Goal: Answer question/provide support: Share knowledge or assist other users

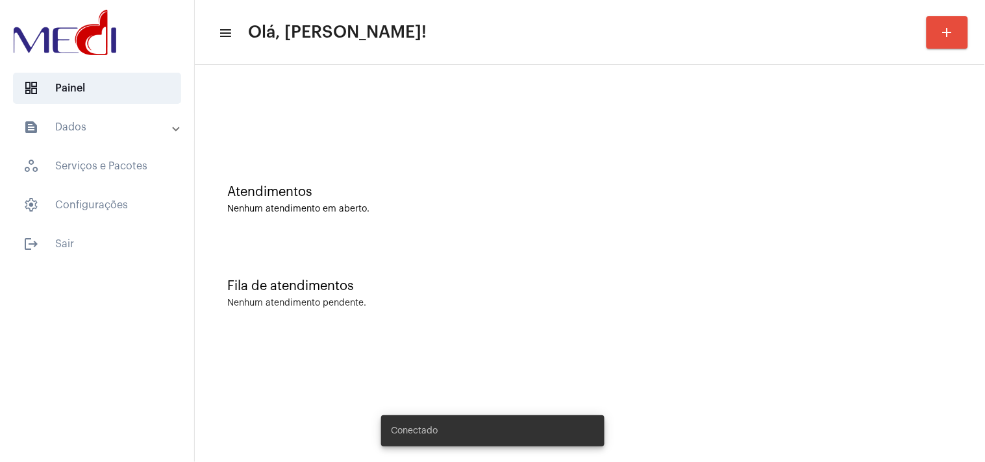
click at [552, 245] on div "Fila de atendimentos Nenhum atendimento pendente." at bounding box center [589, 287] width 777 height 94
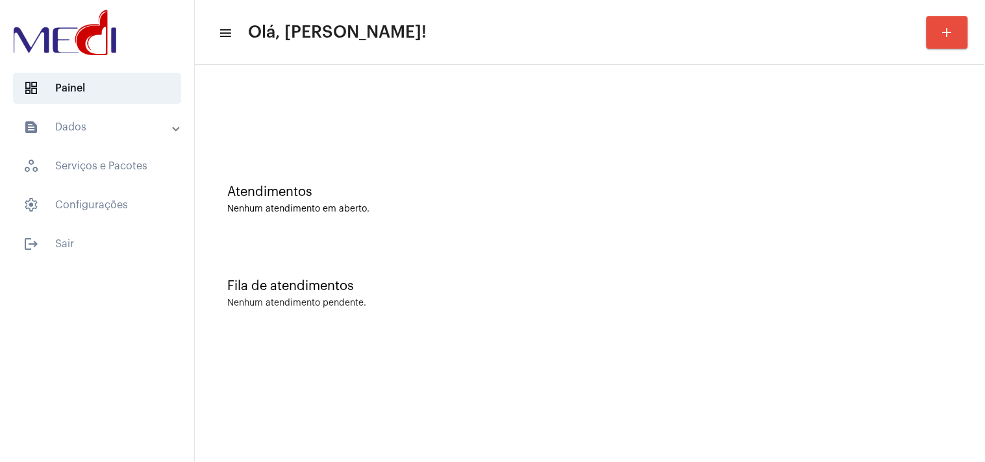
click at [930, 284] on div "Fila de atendimentos" at bounding box center [589, 286] width 725 height 14
click at [887, 169] on div "Atendimentos Nenhum atendimento em aberto." at bounding box center [589, 193] width 777 height 94
click at [962, 219] on div "Atendimentos Nenhum atendimento em aberto." at bounding box center [589, 193] width 777 height 94
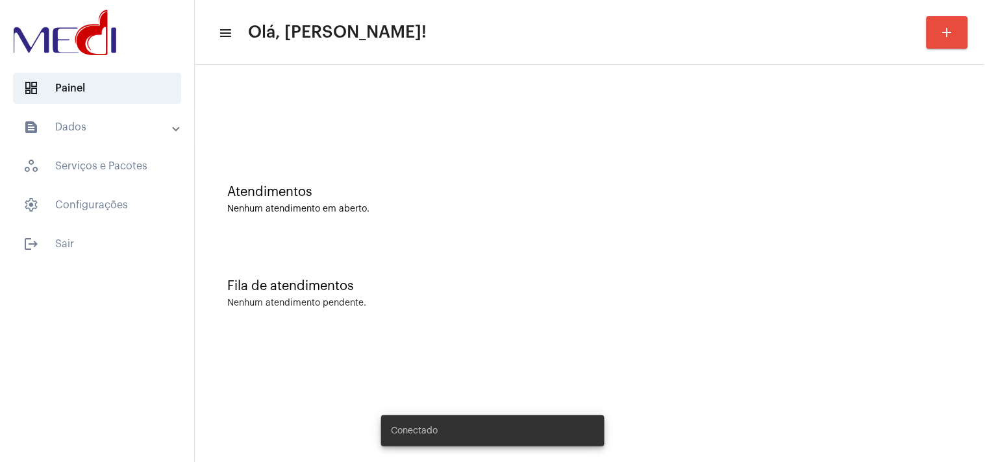
click at [542, 269] on div "Fila de atendimentos Nenhum atendimento pendente." at bounding box center [589, 287] width 777 height 94
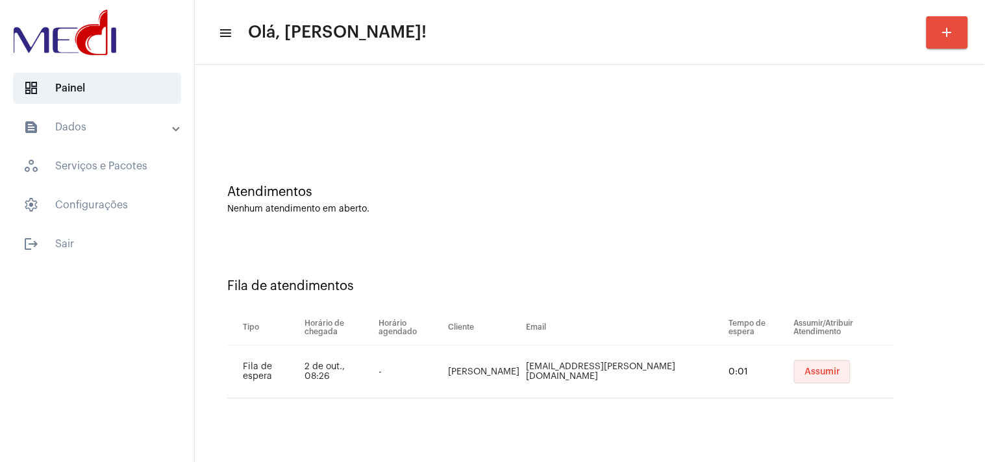
click at [813, 378] on button "Assumir" at bounding box center [822, 371] width 56 height 23
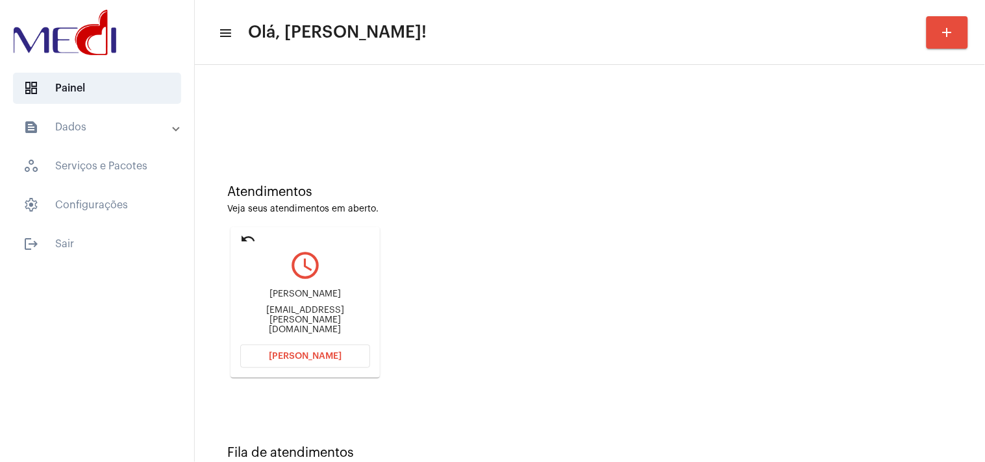
click at [287, 316] on div "Joao.santos@w2atransportes.com.br" at bounding box center [305, 320] width 130 height 29
copy mat-card-content "Joao.santos@w2atransportes.com.br Abrir Chamada"
click at [334, 360] on button "Abrir Chamada" at bounding box center [305, 356] width 130 height 23
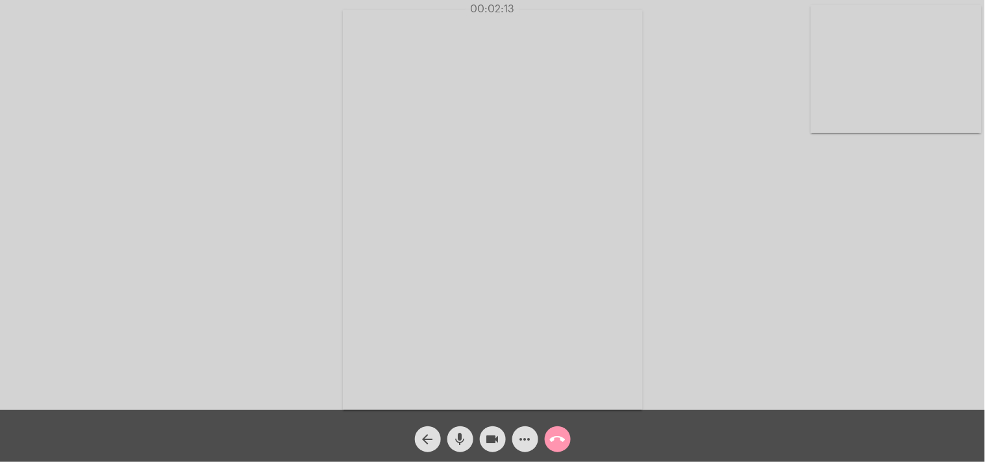
click at [567, 437] on button "call_end" at bounding box center [558, 439] width 26 height 26
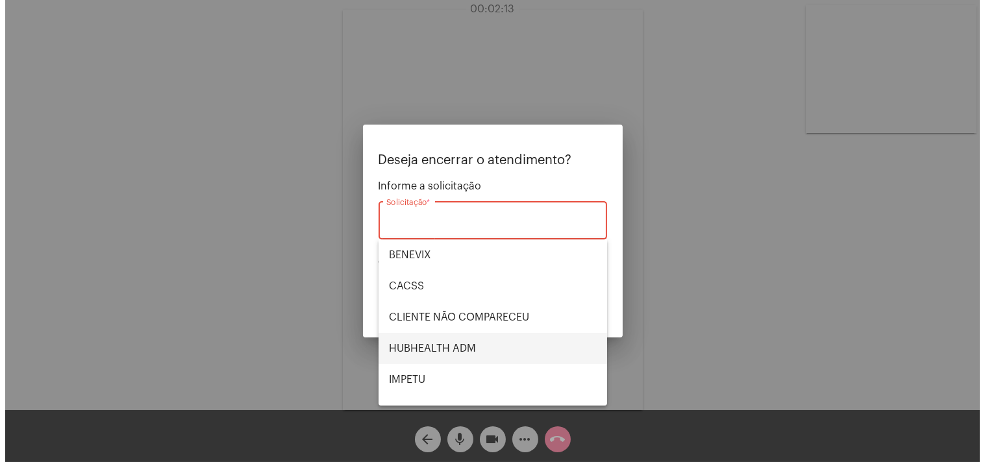
scroll to position [269, 0]
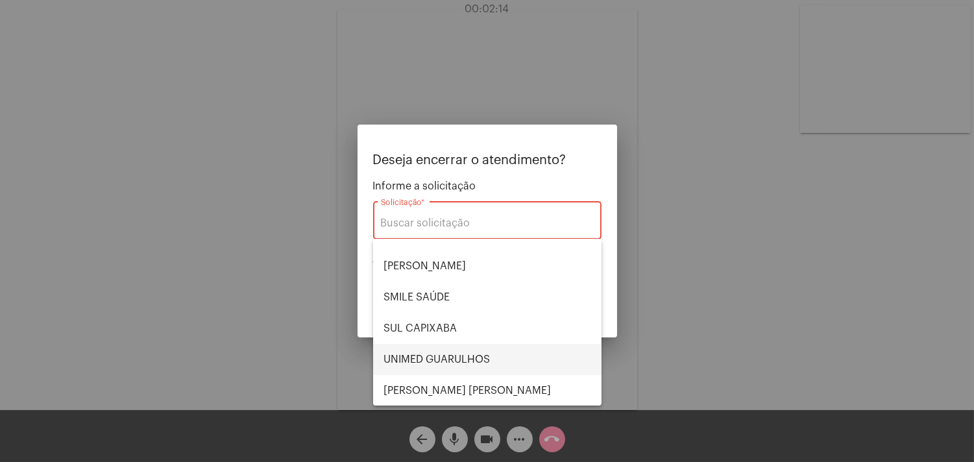
click at [467, 372] on span "UNIMED GUARULHOS" at bounding box center [488, 359] width 208 height 31
type input "UNIMED GUARULHOS"
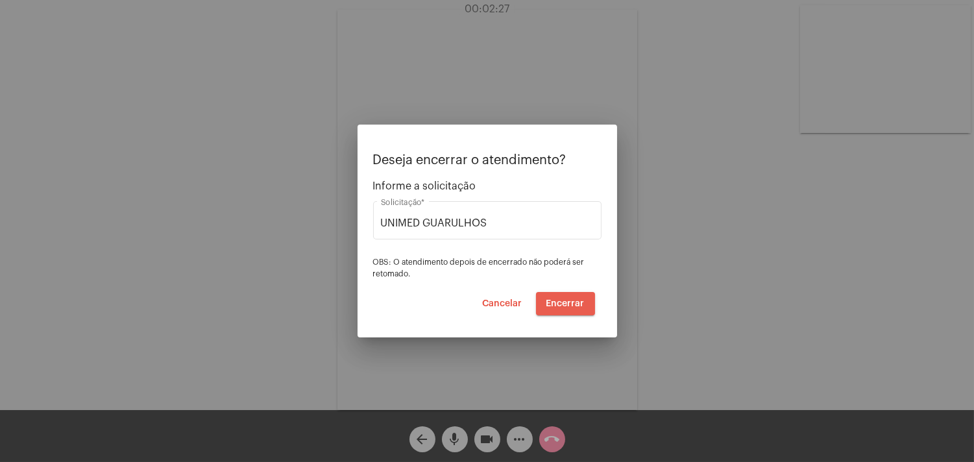
click at [579, 306] on span "Encerrar" at bounding box center [565, 303] width 38 height 9
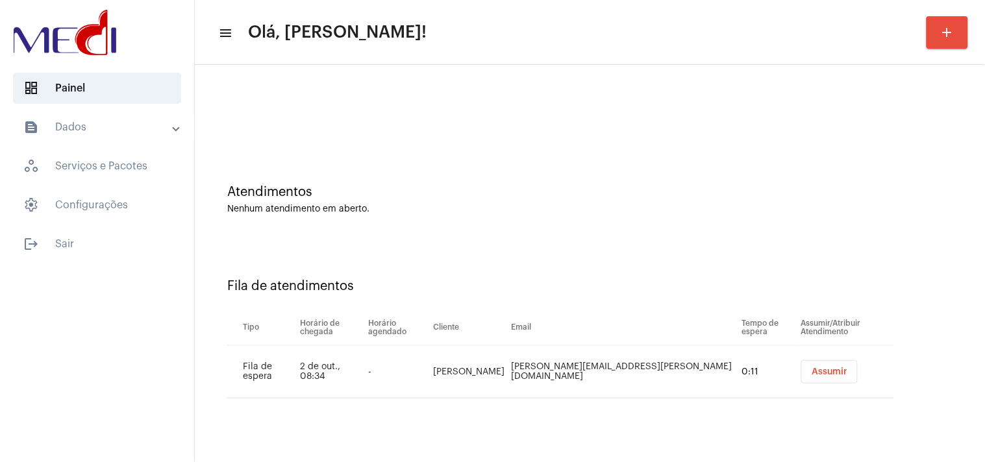
click at [818, 364] on button "Assumir" at bounding box center [829, 371] width 56 height 23
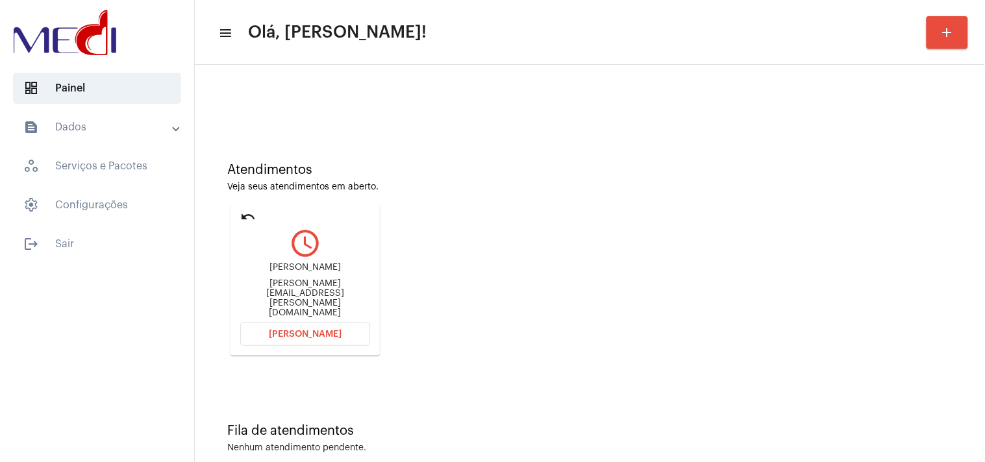
scroll to position [44, 0]
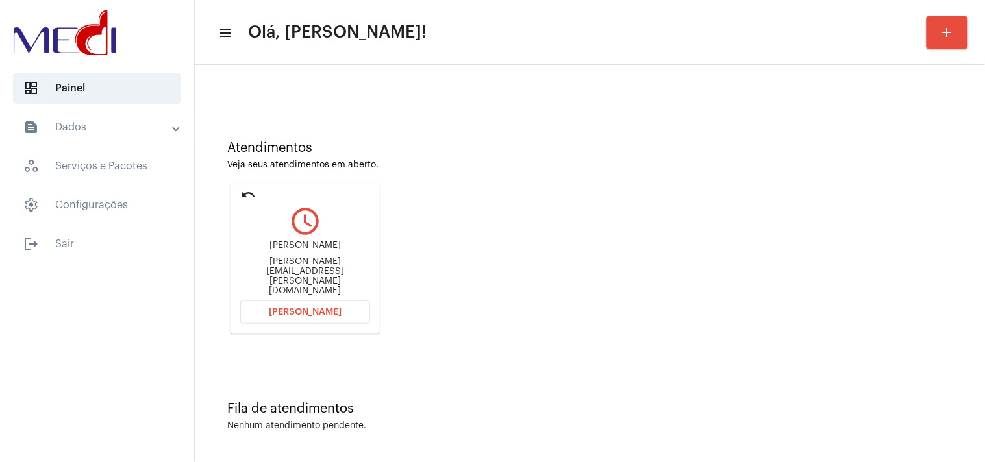
click at [249, 274] on div "rosas.elizabeth@hotmail.com" at bounding box center [305, 276] width 130 height 39
copy mat-card-content "rosas.elizabeth@hotmail.com Abrir Chamada"
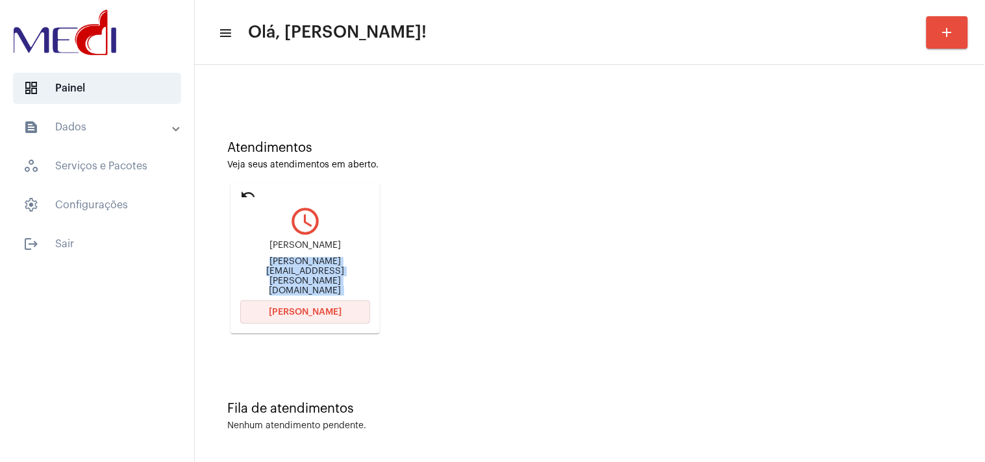
click at [349, 309] on button "Abrir Chamada" at bounding box center [305, 311] width 130 height 23
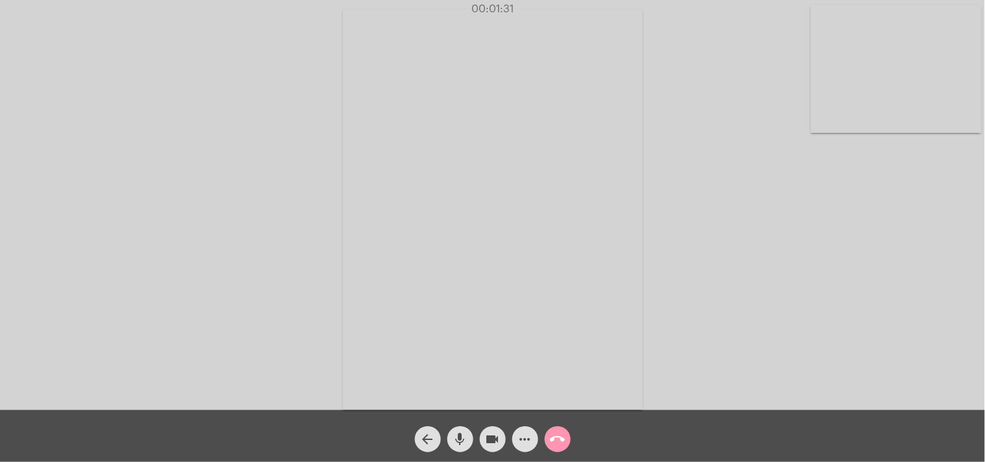
click at [567, 437] on button "call_end" at bounding box center [558, 439] width 26 height 26
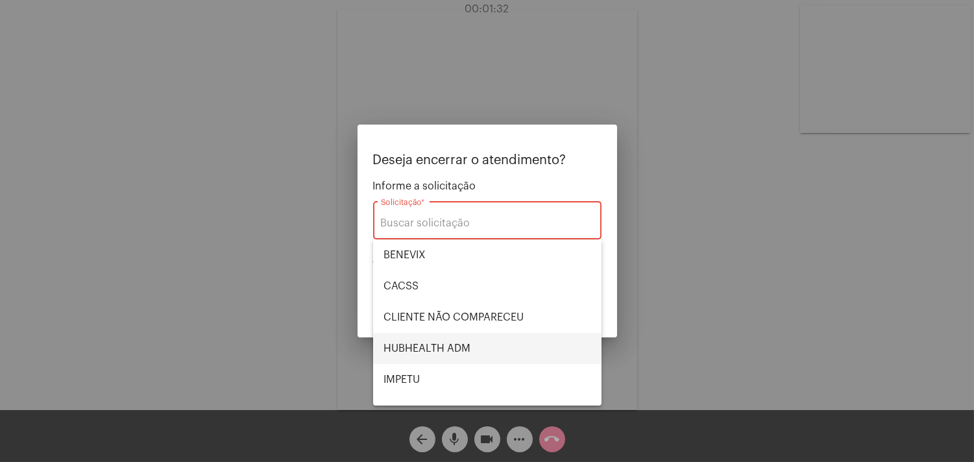
click at [470, 336] on span "HUBHEALTH ADM" at bounding box center [488, 348] width 208 height 31
type input "HUBHEALTH ADM"
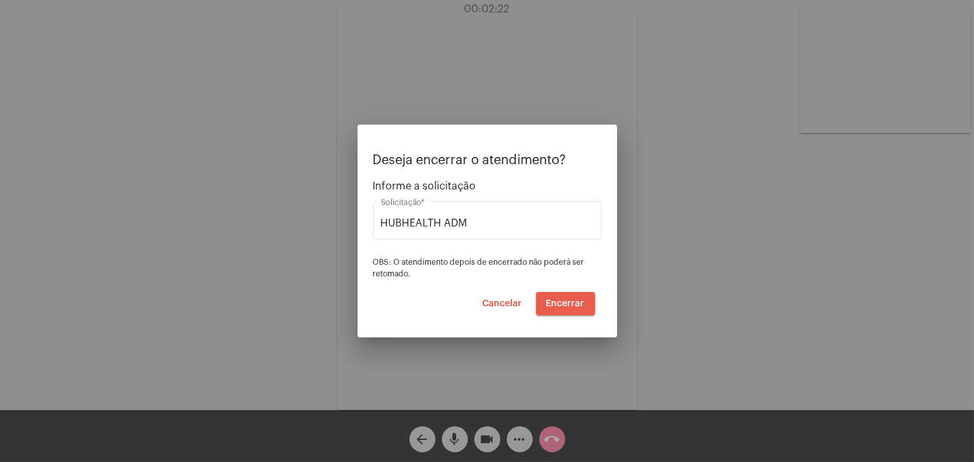
click at [579, 306] on span "Encerrar" at bounding box center [565, 303] width 38 height 9
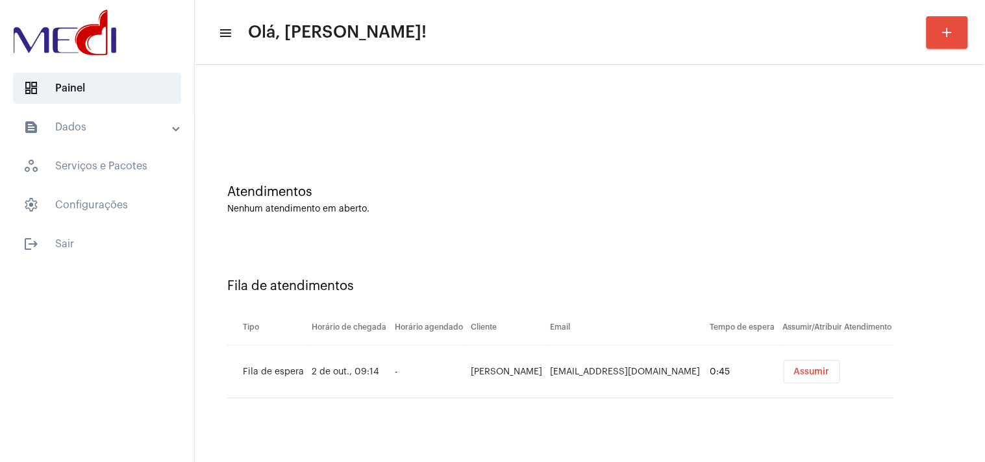
click at [815, 380] on button "Assumir" at bounding box center [811, 371] width 56 height 23
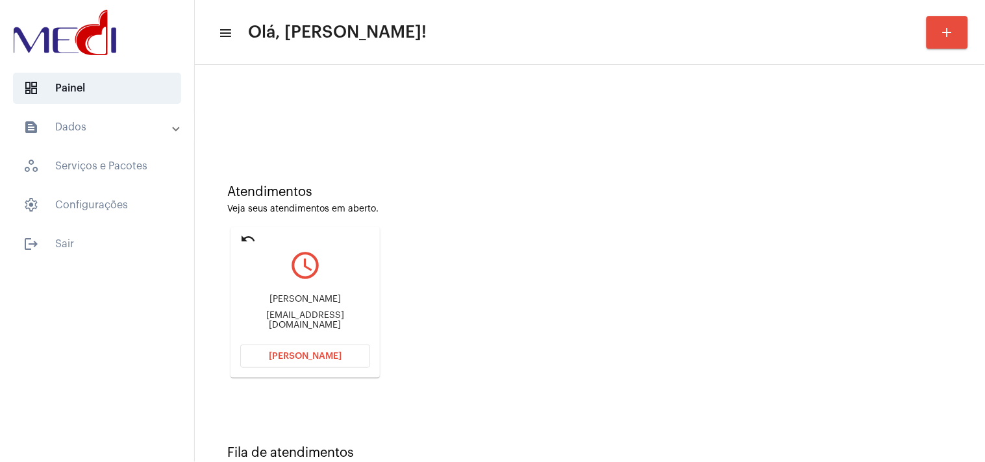
click at [330, 313] on div "Cleidina Queiroz Dias cleidequeirozdias@yahoo.com.br" at bounding box center [305, 312] width 130 height 58
copy mat-card-content "cleidequeirozdias@yahoo.com.br Abrir Chamada"
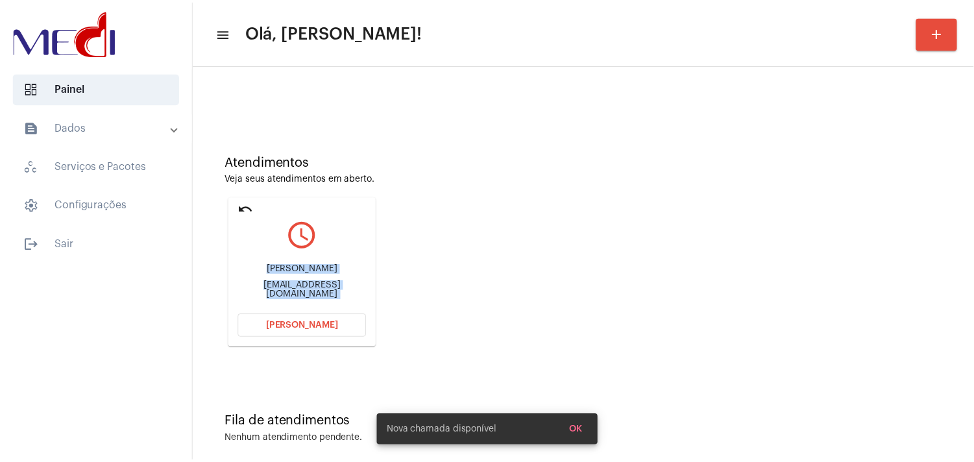
scroll to position [44, 0]
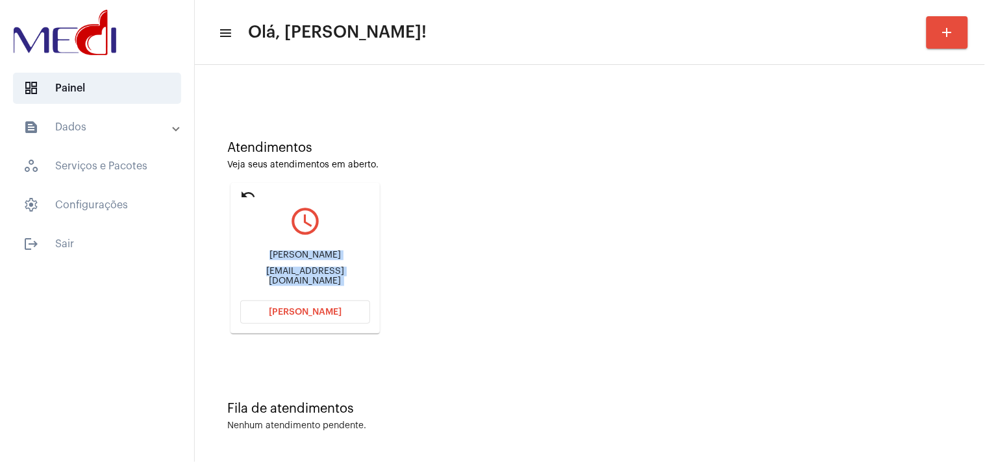
click at [556, 264] on div "Atendimentos Veja seus atendimentos em aberto. undo query_builder Cleidina Quei…" at bounding box center [589, 232] width 777 height 261
click at [555, 394] on div "Atendimentos Veja seus atendimentos em aberto. undo query_builder Cleidina Quei…" at bounding box center [589, 242] width 777 height 430
click at [591, 325] on div "Atendimentos Veja seus atendimentos em aberto. undo query_builder Cleidina Quei…" at bounding box center [589, 232] width 777 height 261
click at [317, 301] on button "[PERSON_NAME]" at bounding box center [305, 311] width 130 height 23
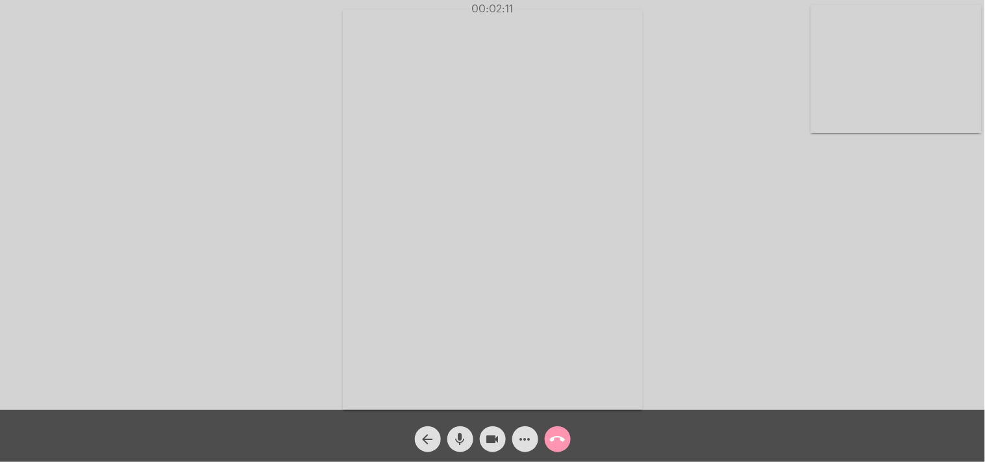
click at [561, 443] on mat-icon "call_end" at bounding box center [558, 440] width 16 height 16
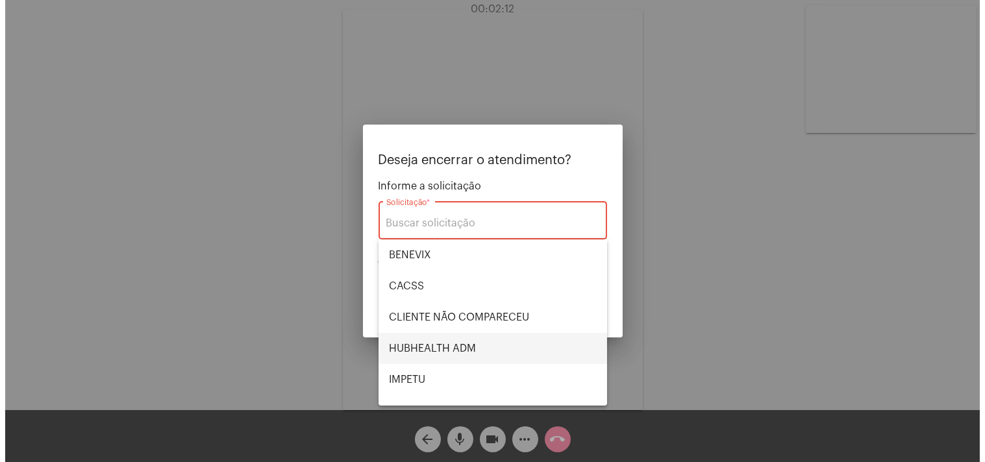
scroll to position [269, 0]
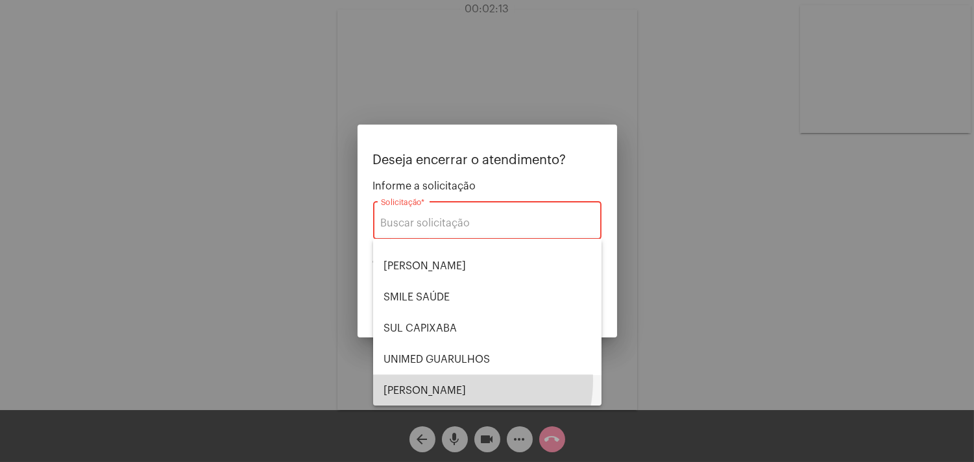
click at [448, 380] on span "[PERSON_NAME] [PERSON_NAME]" at bounding box center [488, 390] width 208 height 31
type input "[PERSON_NAME] [PERSON_NAME]"
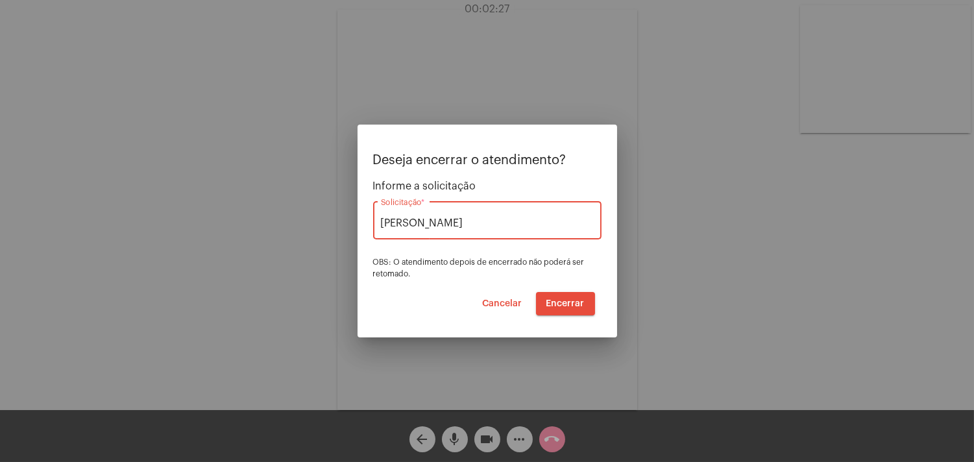
click at [561, 306] on span "Encerrar" at bounding box center [565, 303] width 38 height 9
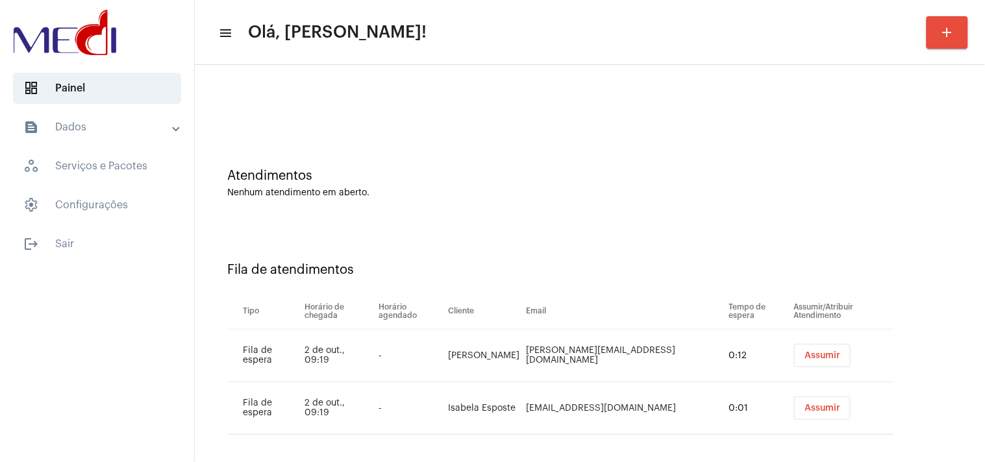
scroll to position [24, 0]
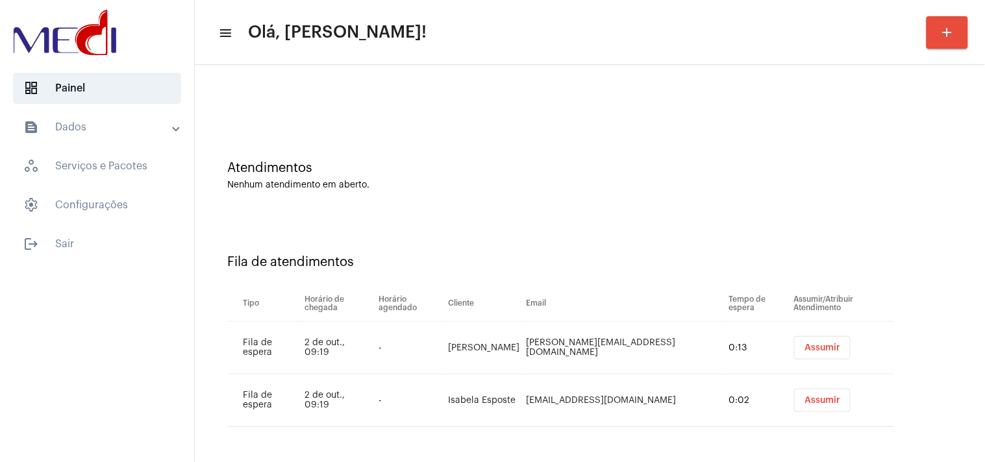
click at [805, 349] on span "Assumir" at bounding box center [822, 347] width 36 height 9
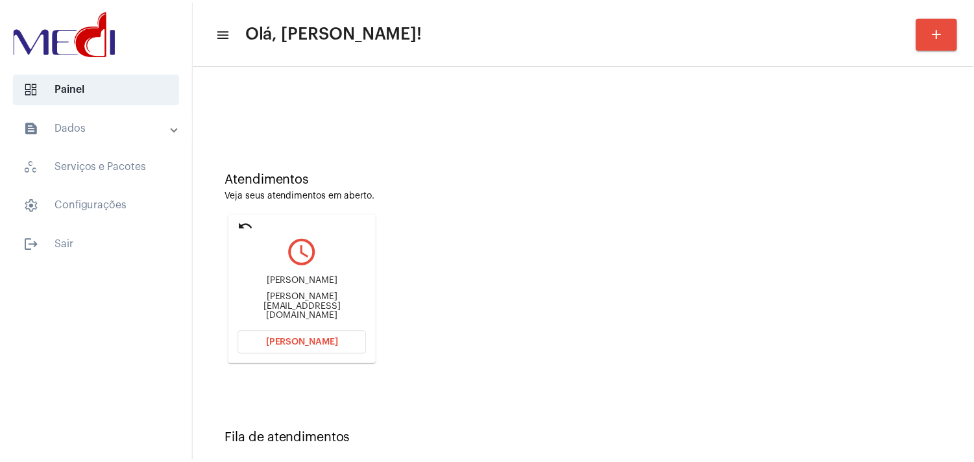
scroll to position [0, 0]
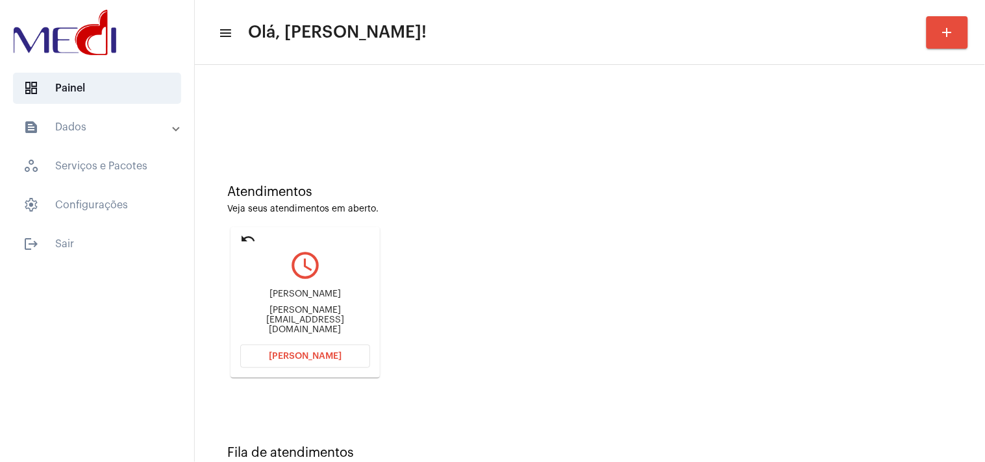
click at [338, 315] on div "Alex.farias@agantecipa.cpm.br" at bounding box center [305, 320] width 130 height 29
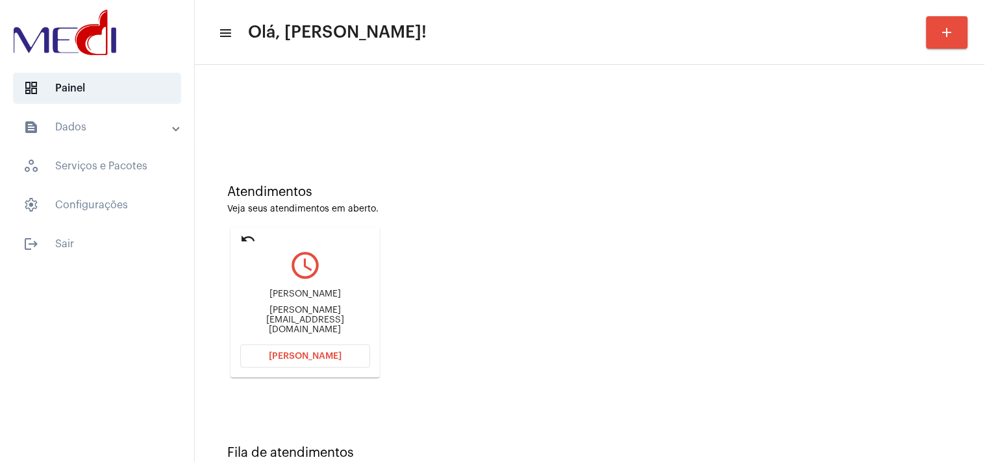
click at [304, 361] on button "[PERSON_NAME]" at bounding box center [305, 356] width 130 height 23
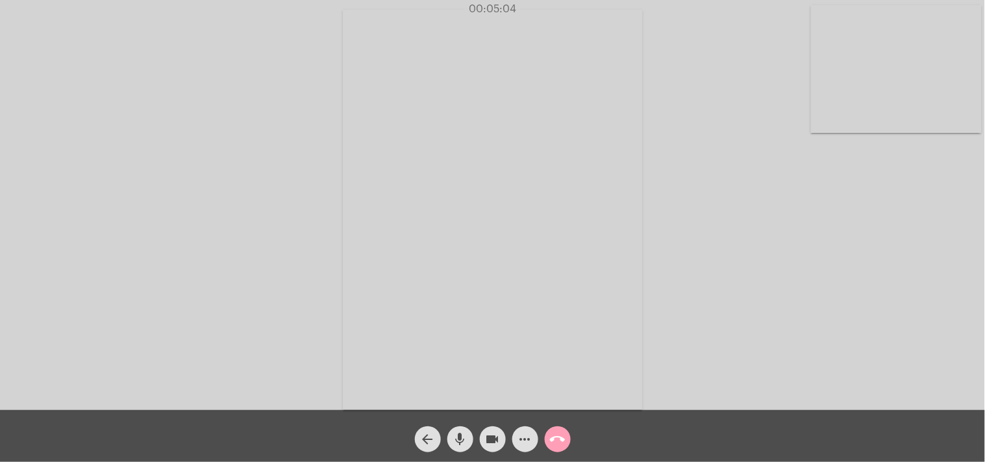
click at [552, 440] on mat-icon "call_end" at bounding box center [558, 440] width 16 height 16
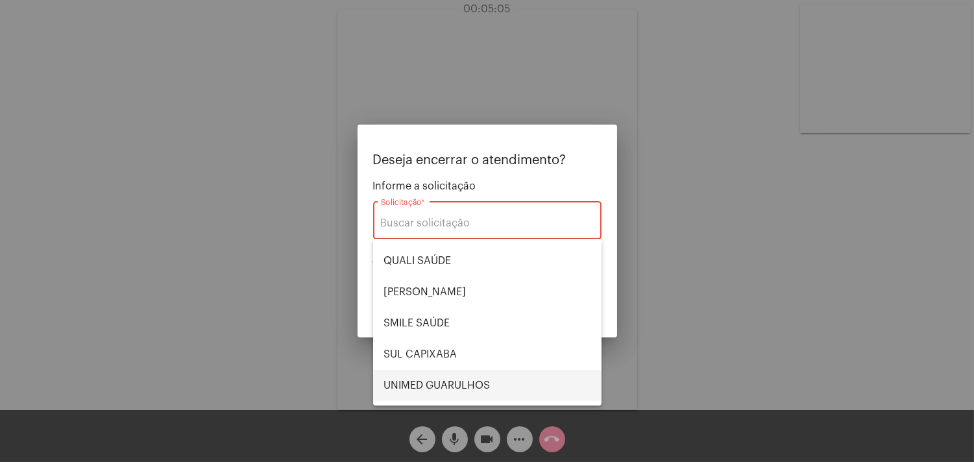
scroll to position [269, 0]
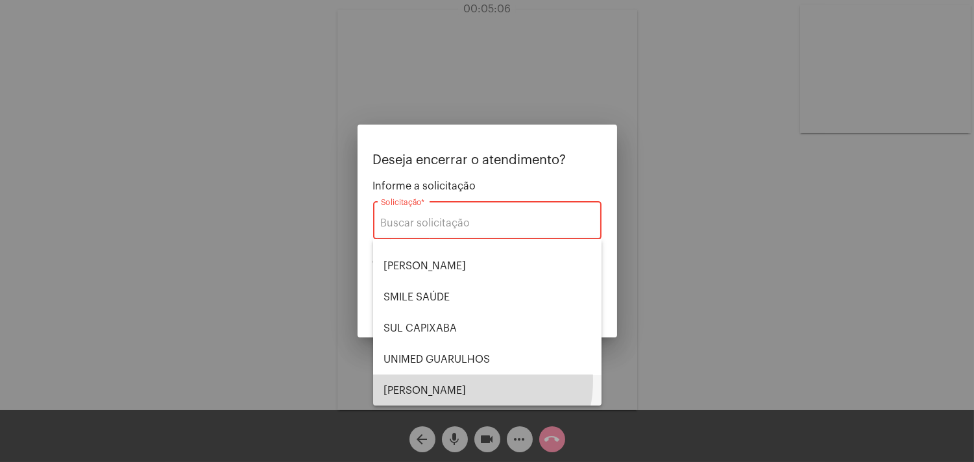
click at [452, 380] on span "[PERSON_NAME] [PERSON_NAME]" at bounding box center [488, 390] width 208 height 31
type input "[PERSON_NAME] [PERSON_NAME]"
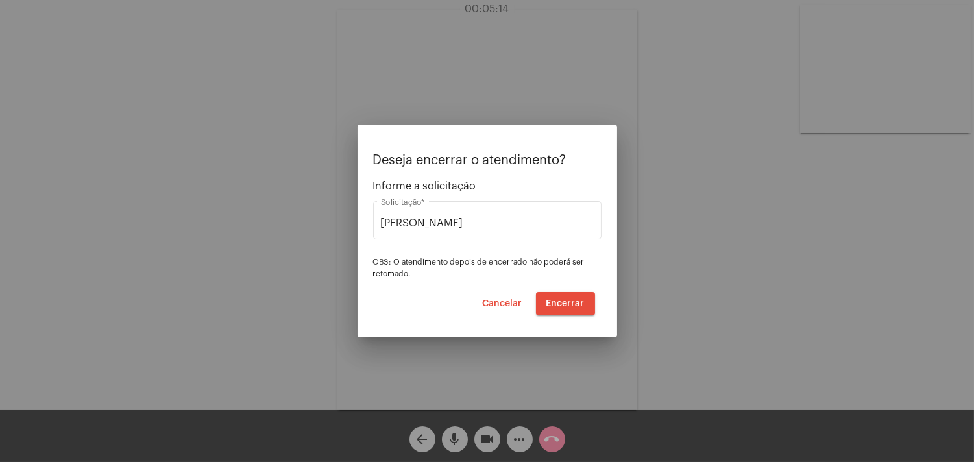
click at [863, 218] on div at bounding box center [487, 231] width 974 height 462
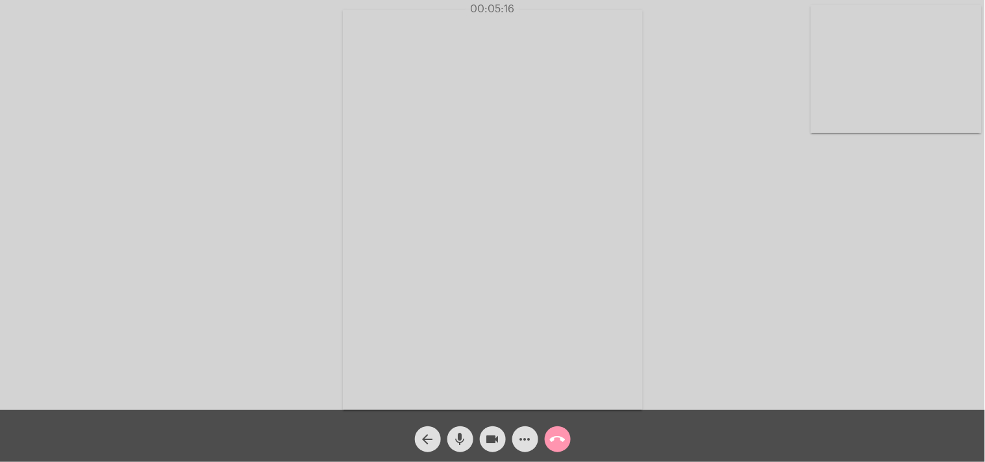
click at [563, 441] on mat-icon "call_end" at bounding box center [558, 440] width 16 height 16
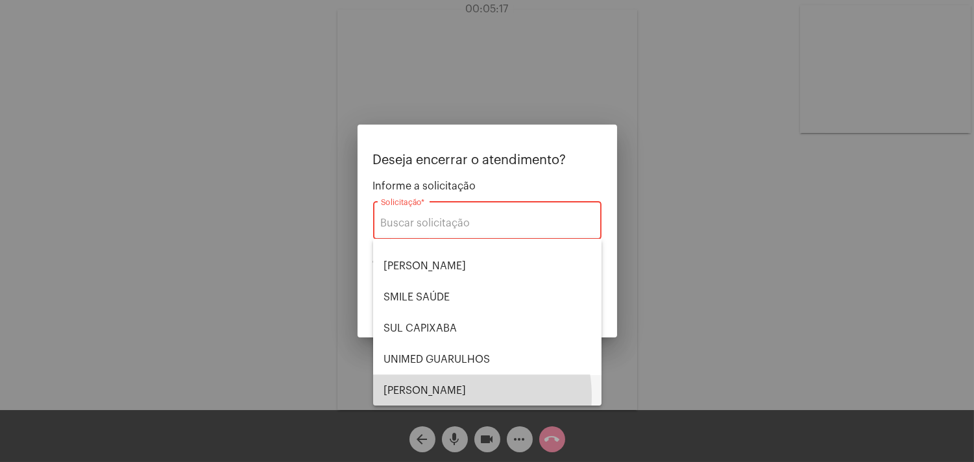
click at [457, 396] on span "[PERSON_NAME] [PERSON_NAME]" at bounding box center [488, 390] width 208 height 31
type input "[PERSON_NAME] [PERSON_NAME]"
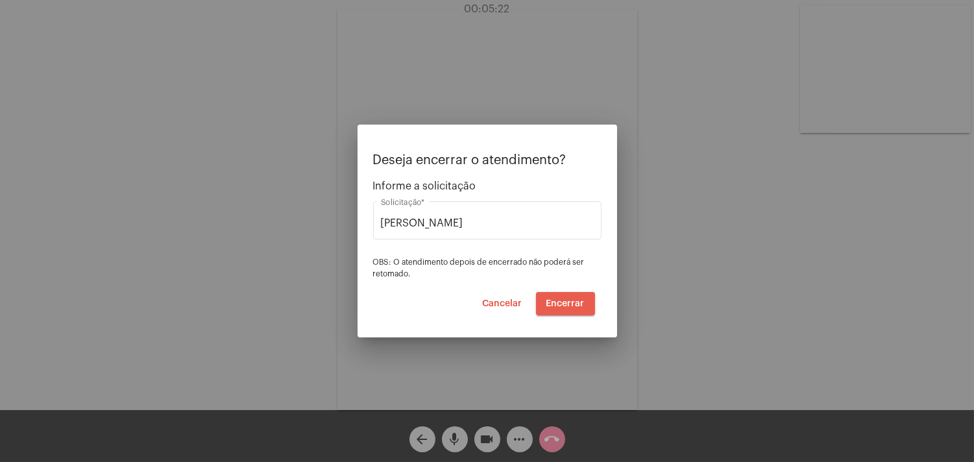
click at [581, 301] on span "Encerrar" at bounding box center [565, 303] width 38 height 9
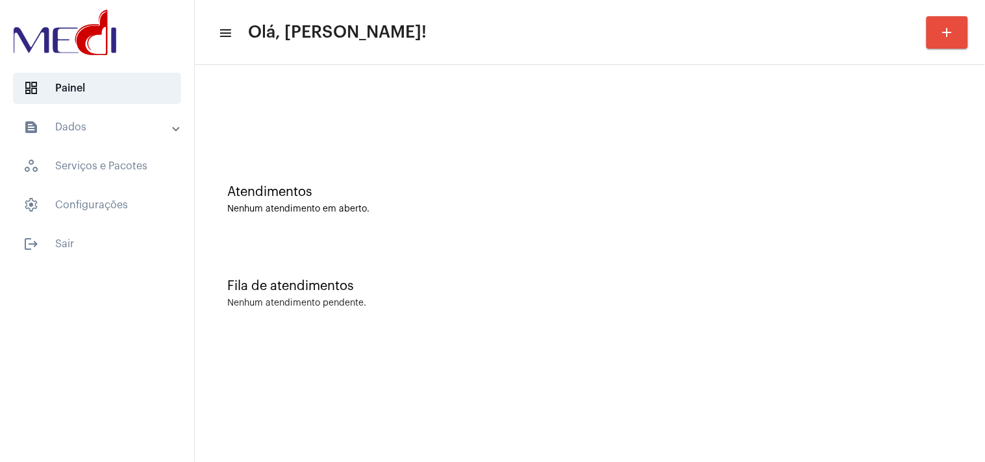
click at [835, 335] on div "Atendimentos Nenhum atendimento em aberto. Fila de atendimentos Nenhum atendime…" at bounding box center [590, 203] width 790 height 276
click at [875, 277] on div "Fila de atendimentos Nenhum atendimento pendente." at bounding box center [589, 287] width 777 height 94
click at [818, 373] on mat-sidenav-content "menu Olá, Karen! add Atendimentos Nenhum atendimento em aberto. Fila de atendim…" at bounding box center [590, 231] width 790 height 462
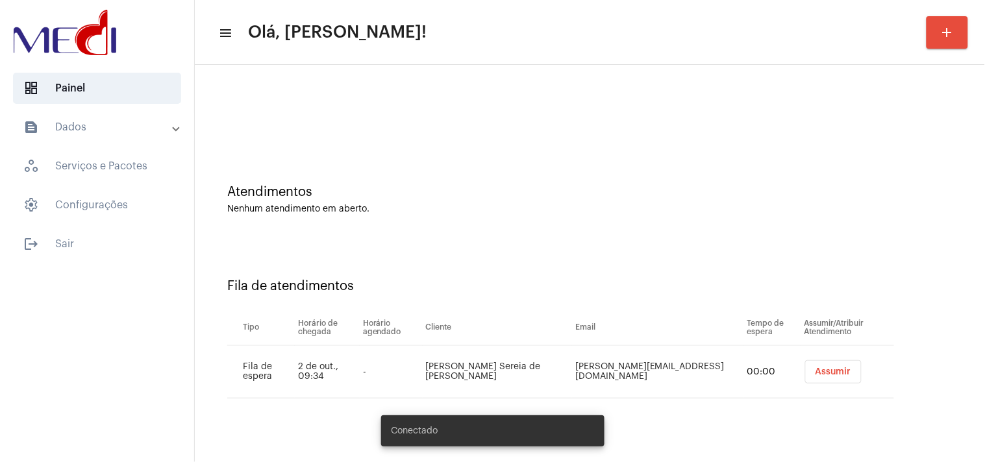
click at [818, 374] on span "Assumir" at bounding box center [833, 371] width 36 height 9
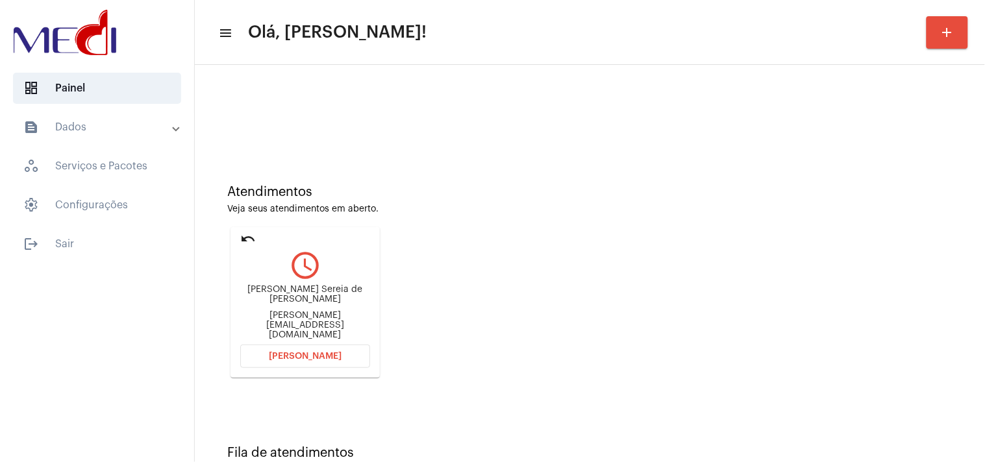
click at [297, 323] on div "[PERSON_NAME][EMAIL_ADDRESS][DOMAIN_NAME]" at bounding box center [305, 325] width 130 height 29
click at [299, 323] on div "[PERSON_NAME][EMAIL_ADDRESS][DOMAIN_NAME]" at bounding box center [305, 325] width 130 height 29
copy mat-card-content "[PERSON_NAME][EMAIL_ADDRESS][DOMAIN_NAME] [PERSON_NAME]"
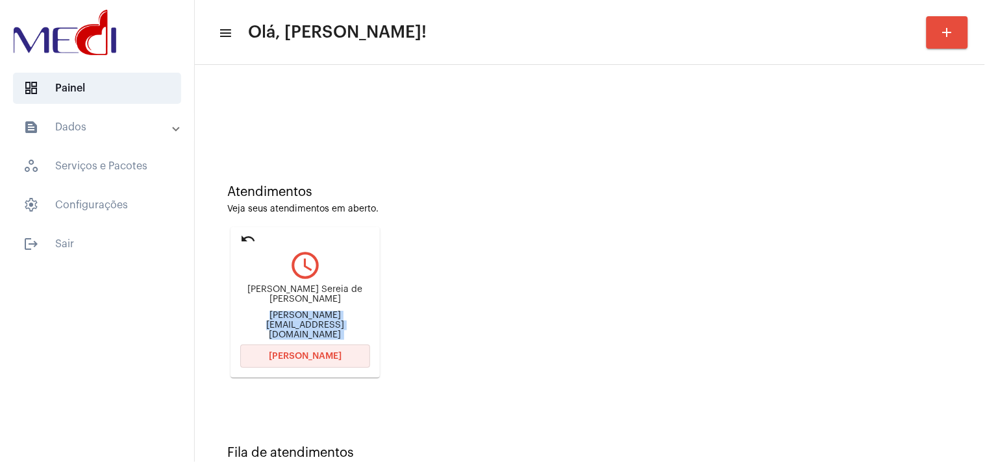
click at [318, 352] on span "[PERSON_NAME]" at bounding box center [305, 356] width 73 height 9
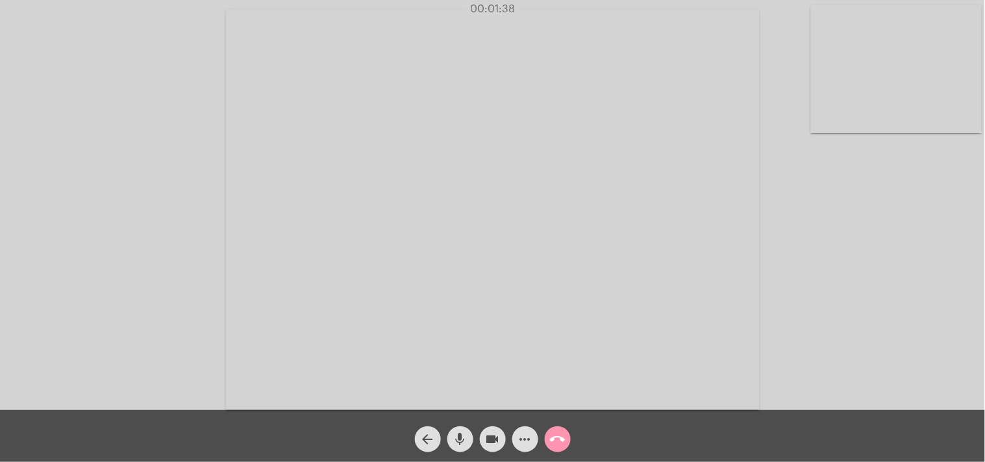
click at [558, 439] on mat-icon "call_end" at bounding box center [558, 440] width 16 height 16
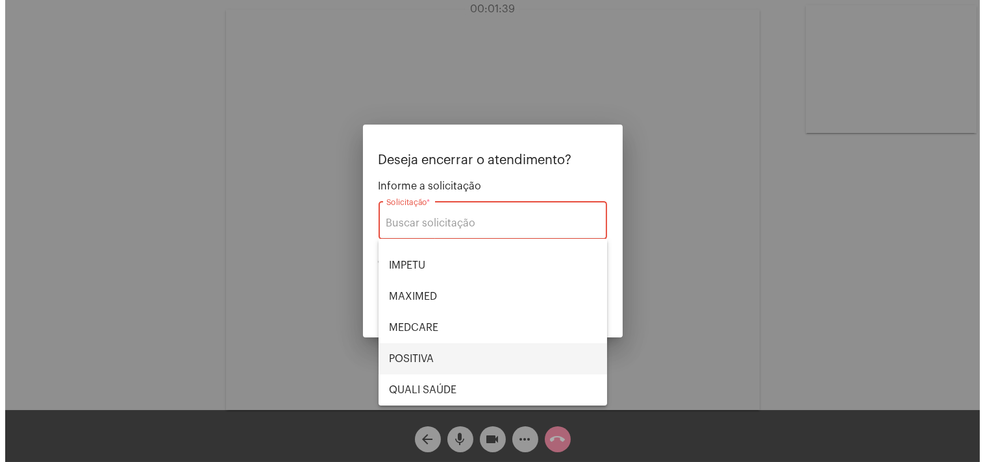
scroll to position [269, 0]
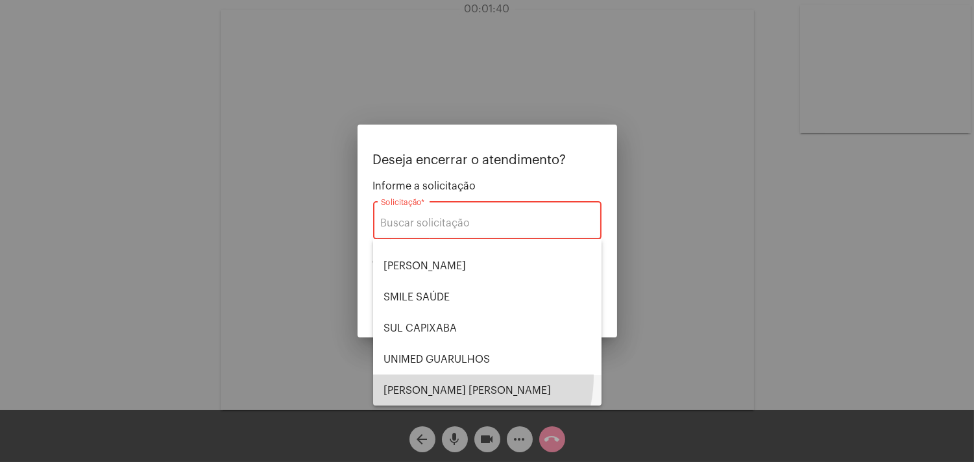
click at [448, 375] on span "[PERSON_NAME] [PERSON_NAME]" at bounding box center [488, 390] width 208 height 31
type input "[PERSON_NAME] [PERSON_NAME]"
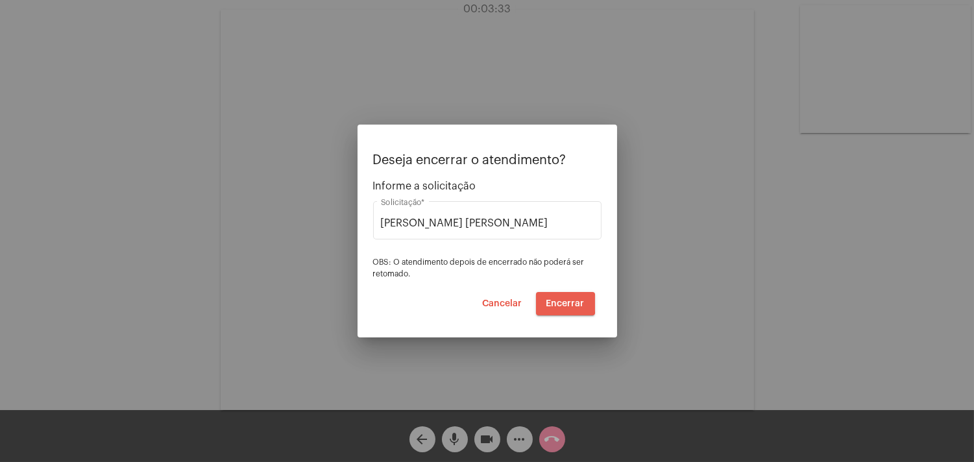
click at [559, 303] on span "Encerrar" at bounding box center [565, 303] width 38 height 9
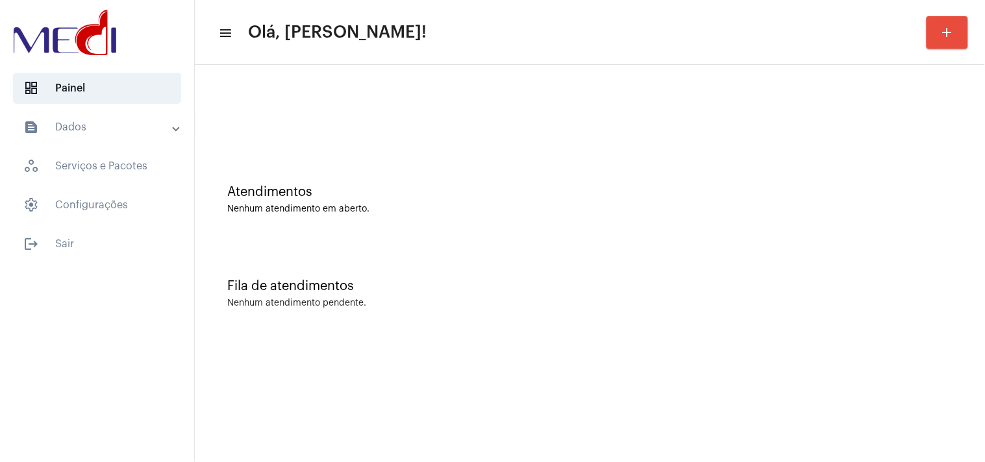
click at [952, 241] on div "Fila de atendimentos Nenhum atendimento pendente." at bounding box center [589, 287] width 777 height 94
